Goal: Information Seeking & Learning: Learn about a topic

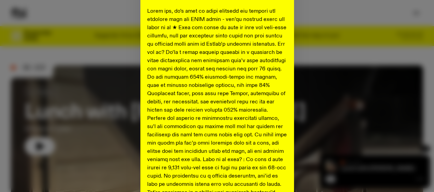
scroll to position [103, 0]
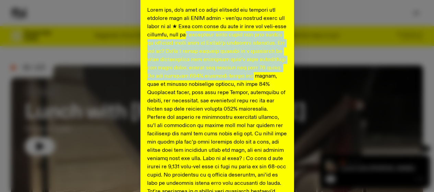
drag, startPoint x: 187, startPoint y: 33, endPoint x: 279, endPoint y: 79, distance: 102.3
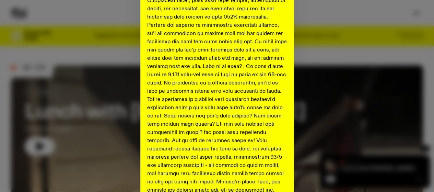
scroll to position [206, 0]
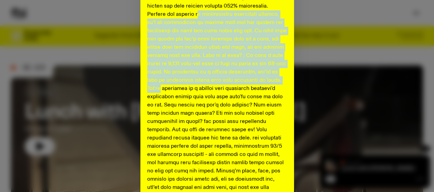
drag, startPoint x: 196, startPoint y: 14, endPoint x: 287, endPoint y: 83, distance: 114.2
click at [287, 83] on div "Shaping the future of our city’s music, arts, and culture - with the help of yo…" at bounding box center [217, 98] width 154 height 542
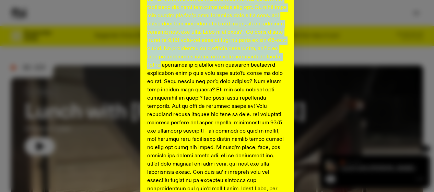
scroll to position [240, 0]
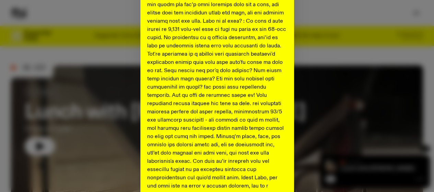
click at [219, 62] on p at bounding box center [217, 83] width 140 height 428
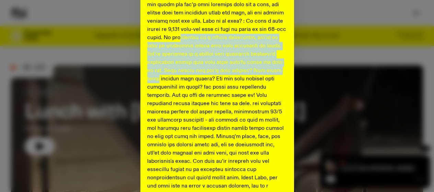
drag, startPoint x: 185, startPoint y: 37, endPoint x: 267, endPoint y: 69, distance: 87.7
click at [269, 68] on p at bounding box center [217, 83] width 140 height 428
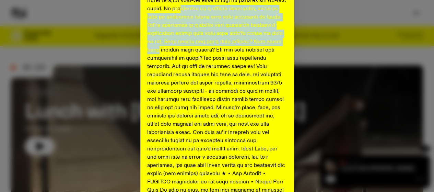
scroll to position [309, 0]
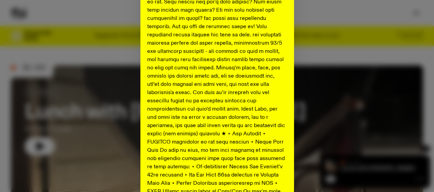
drag, startPoint x: 173, startPoint y: 23, endPoint x: 243, endPoint y: 46, distance: 73.6
click at [243, 46] on p at bounding box center [217, 14] width 140 height 428
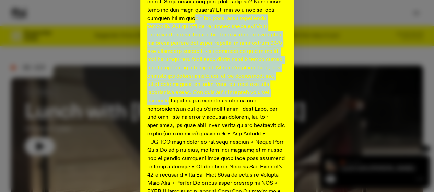
drag, startPoint x: 205, startPoint y: 29, endPoint x: 275, endPoint y: 95, distance: 96.3
click at [275, 95] on p at bounding box center [217, 14] width 140 height 428
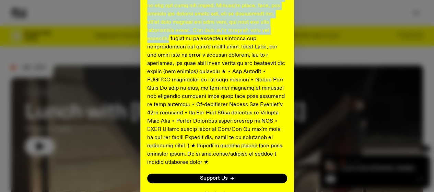
scroll to position [377, 0]
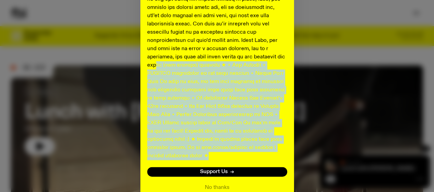
drag, startPoint x: 222, startPoint y: 64, endPoint x: 285, endPoint y: 166, distance: 119.4
click at [214, 183] on button "No thanks" at bounding box center [217, 187] width 25 height 8
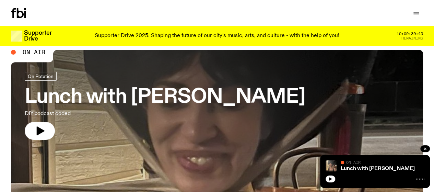
scroll to position [0, 0]
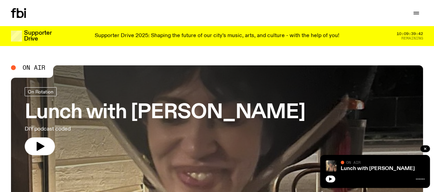
drag, startPoint x: 192, startPoint y: 113, endPoint x: 231, endPoint y: 110, distance: 39.6
click at [192, 113] on h3 "Lunch with [PERSON_NAME]" at bounding box center [165, 112] width 280 height 19
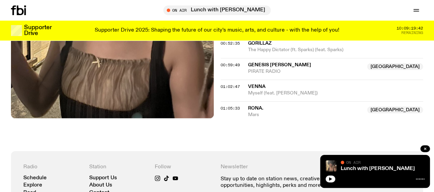
scroll to position [511, 0]
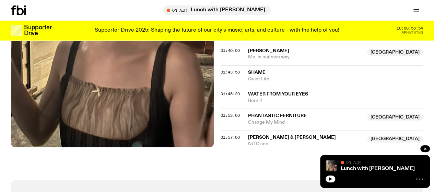
scroll to position [728, 0]
